Goal: Navigation & Orientation: Find specific page/section

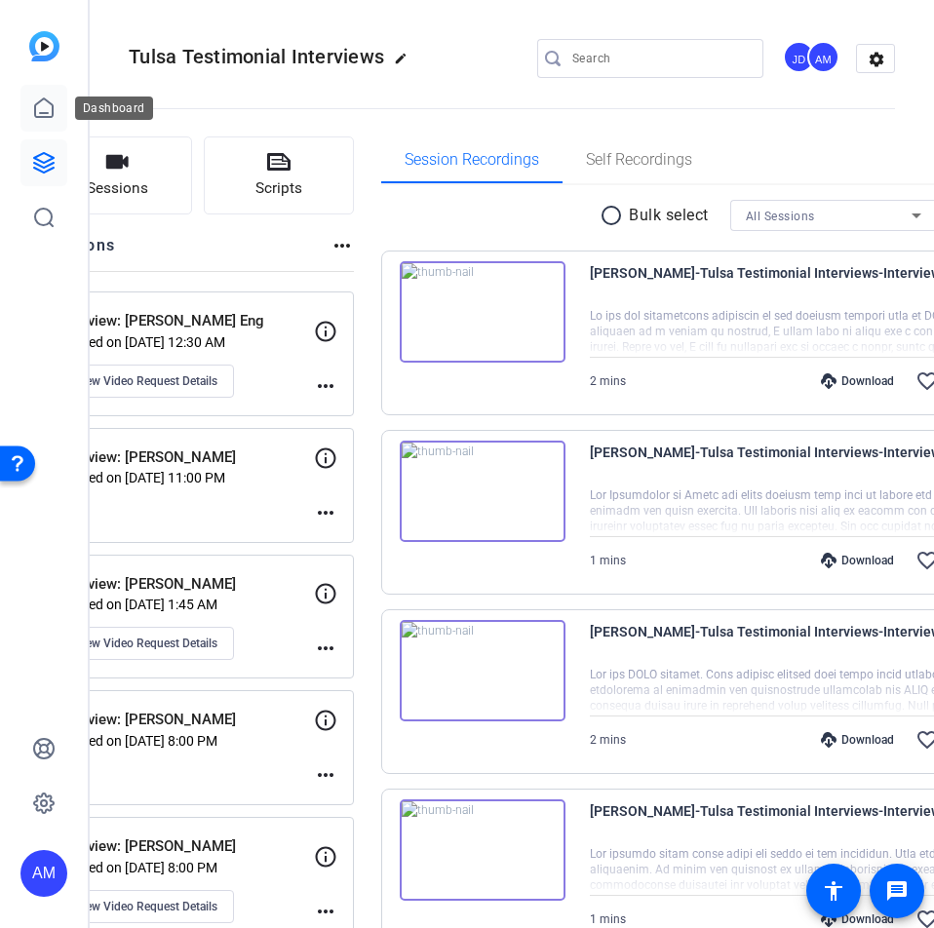
click at [53, 110] on icon at bounding box center [44, 107] width 18 height 19
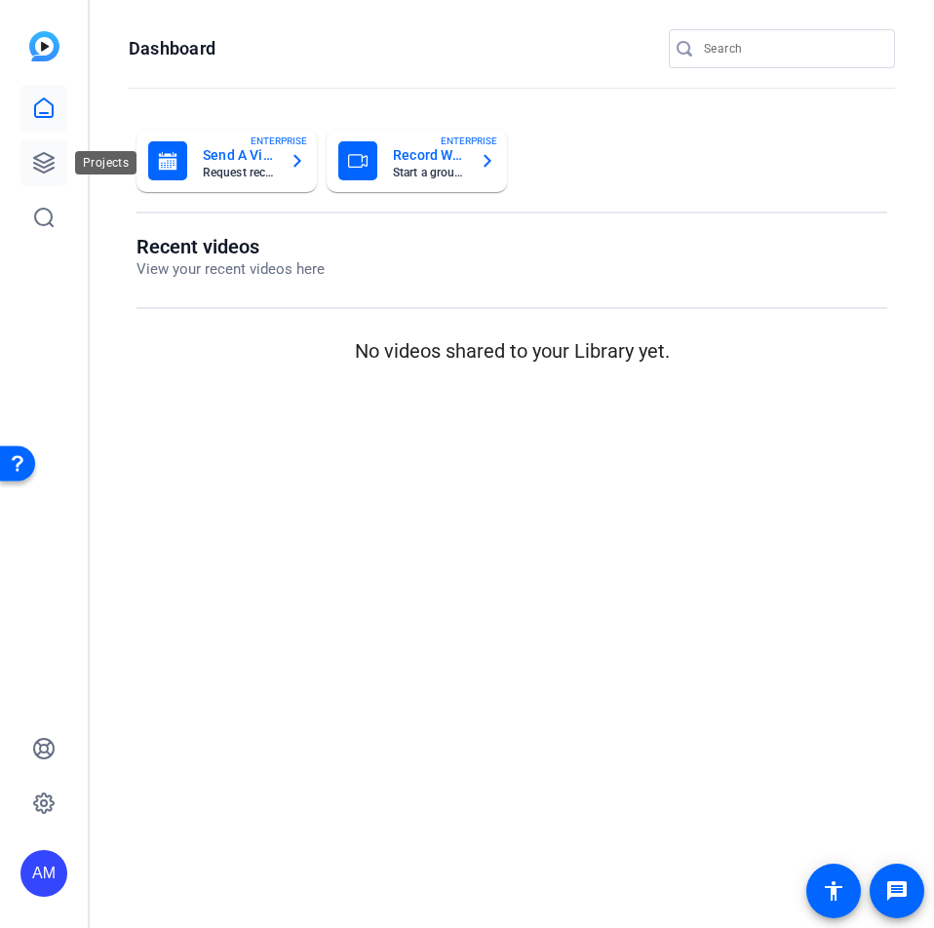
click at [44, 158] on icon at bounding box center [43, 162] width 23 height 23
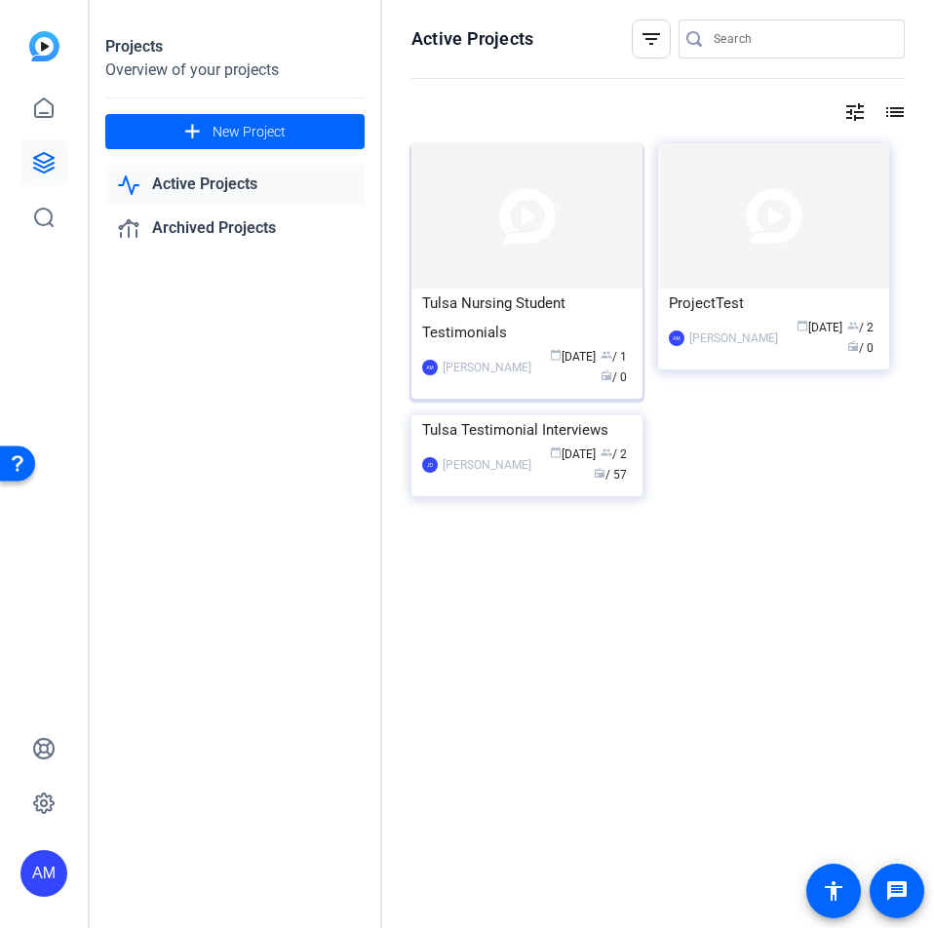
click at [466, 358] on div "[PERSON_NAME]" at bounding box center [486, 367] width 89 height 19
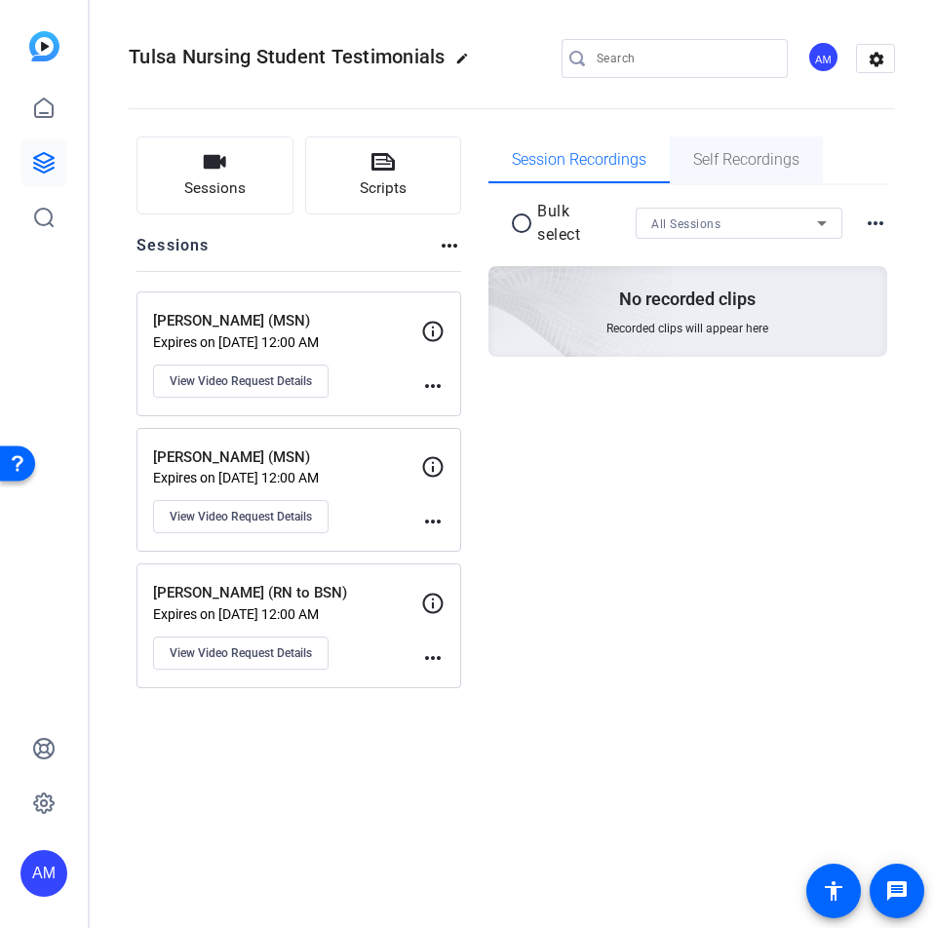
click at [727, 170] on span "Self Recordings" at bounding box center [746, 159] width 106 height 47
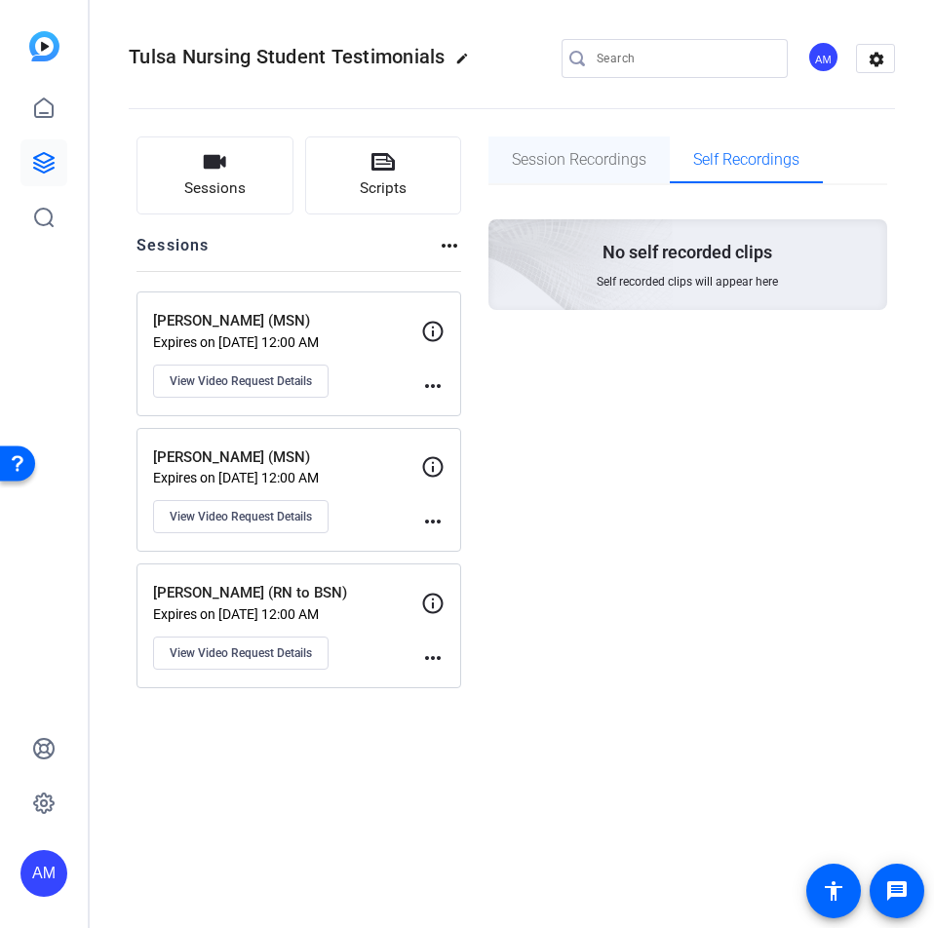
click at [608, 173] on span "Session Recordings" at bounding box center [579, 159] width 134 height 47
